Goal: Entertainment & Leisure: Consume media (video, audio)

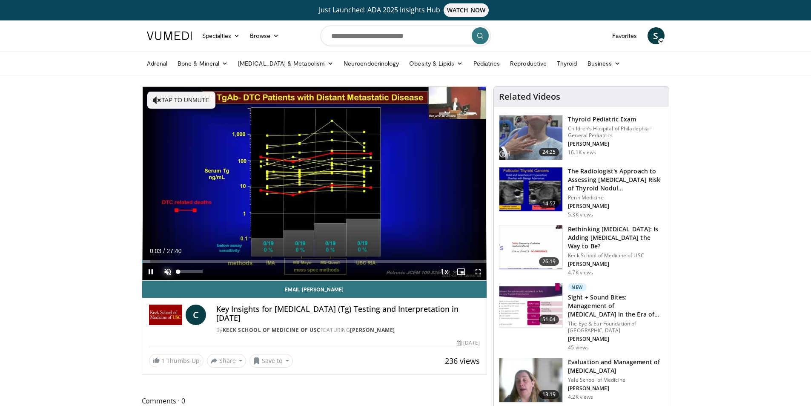
click at [166, 271] on span "Video Player" at bounding box center [167, 271] width 17 height 17
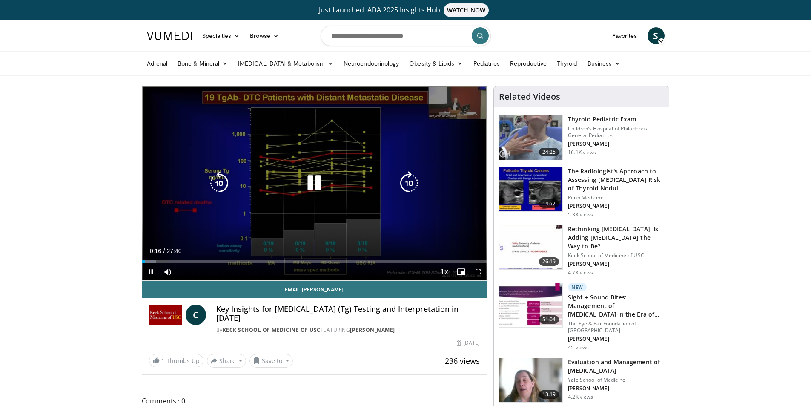
click at [308, 188] on icon "Video Player" at bounding box center [314, 183] width 24 height 24
